Goal: Information Seeking & Learning: Learn about a topic

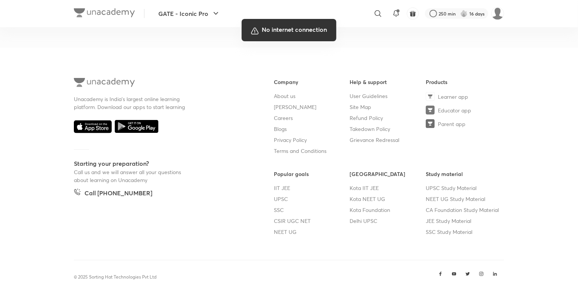
scroll to position [428, 0]
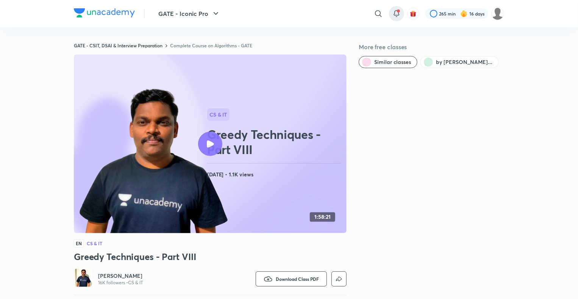
click at [396, 12] on icon at bounding box center [396, 13] width 9 height 9
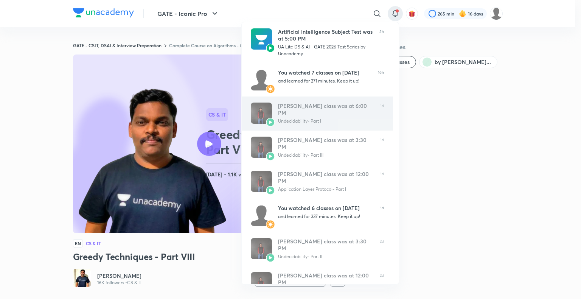
click at [322, 126] on link "Ankit Kumar’s class was at 6:00 PM Undecidability- Part I 1d" at bounding box center [317, 114] width 151 height 34
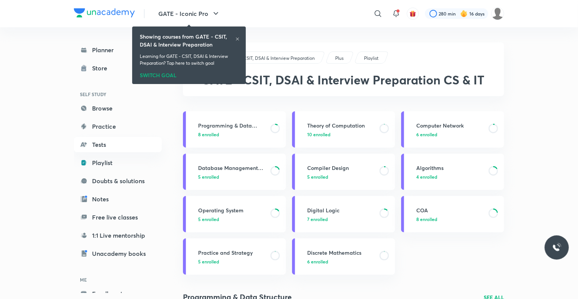
click at [235, 38] on icon at bounding box center [237, 39] width 5 height 5
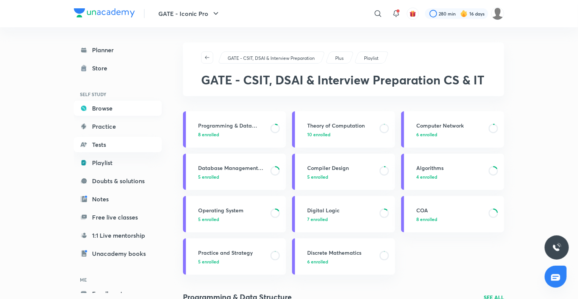
click at [115, 108] on link "Browse" at bounding box center [118, 108] width 88 height 15
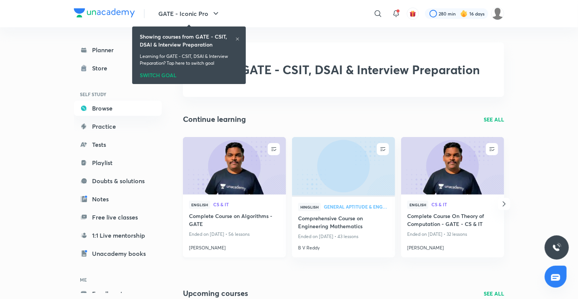
click at [211, 195] on div "English CS & IT Complete Course on Algorithms - GATE Ended on [DATE] • 56 lesso…" at bounding box center [234, 226] width 103 height 63
click at [213, 188] on img at bounding box center [234, 165] width 105 height 59
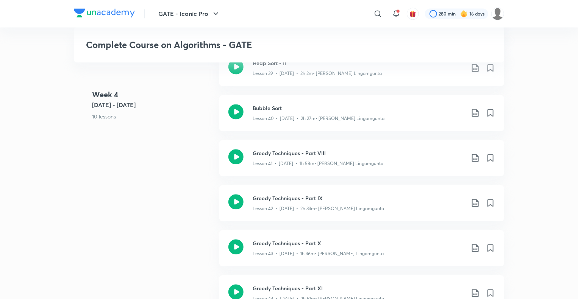
scroll to position [2218, 0]
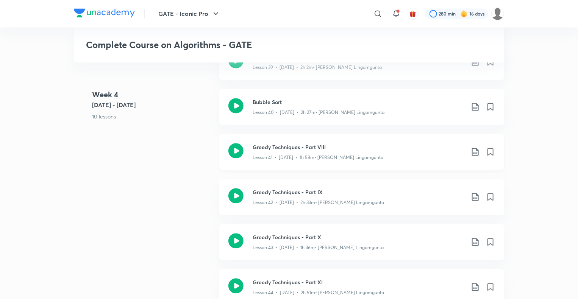
click at [313, 158] on p "Lesson 41 • [DATE] • 1h 58m • [PERSON_NAME] Lingamgunta" at bounding box center [317, 157] width 131 height 7
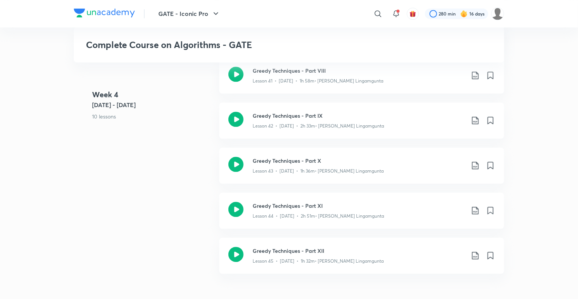
scroll to position [2218, 0]
